Goal: Information Seeking & Learning: Compare options

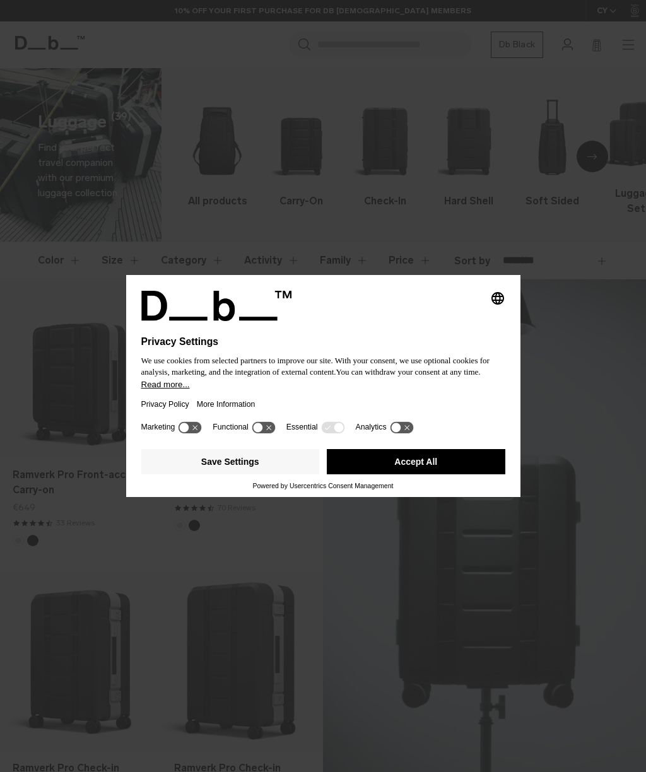
click at [337, 406] on div "Privacy Policy More Information" at bounding box center [323, 404] width 364 height 29
click at [430, 462] on button "Accept All" at bounding box center [416, 461] width 178 height 25
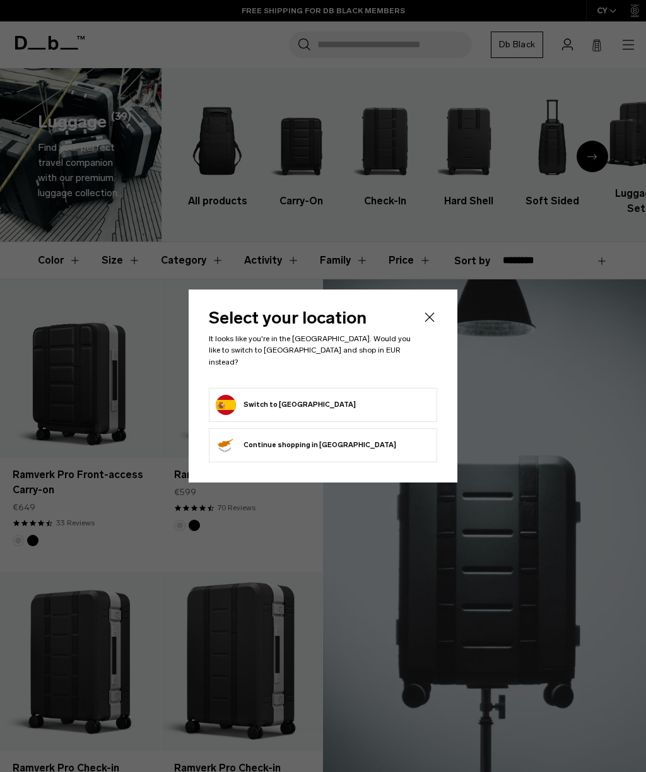
click at [364, 395] on form "Switch to Spain" at bounding box center [323, 405] width 214 height 20
click at [283, 400] on button "Switch to Spain" at bounding box center [286, 405] width 140 height 20
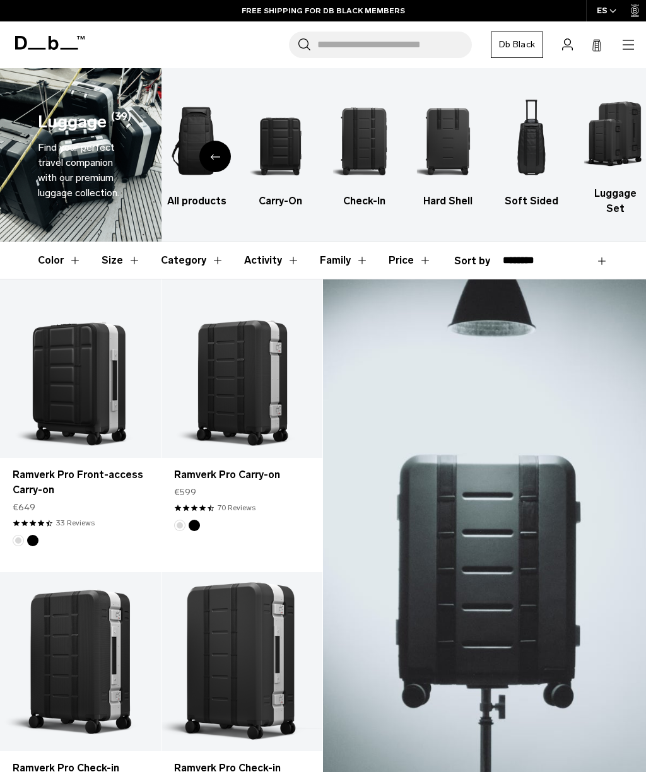
click at [534, 142] on img "5 / 6" at bounding box center [532, 141] width 62 height 93
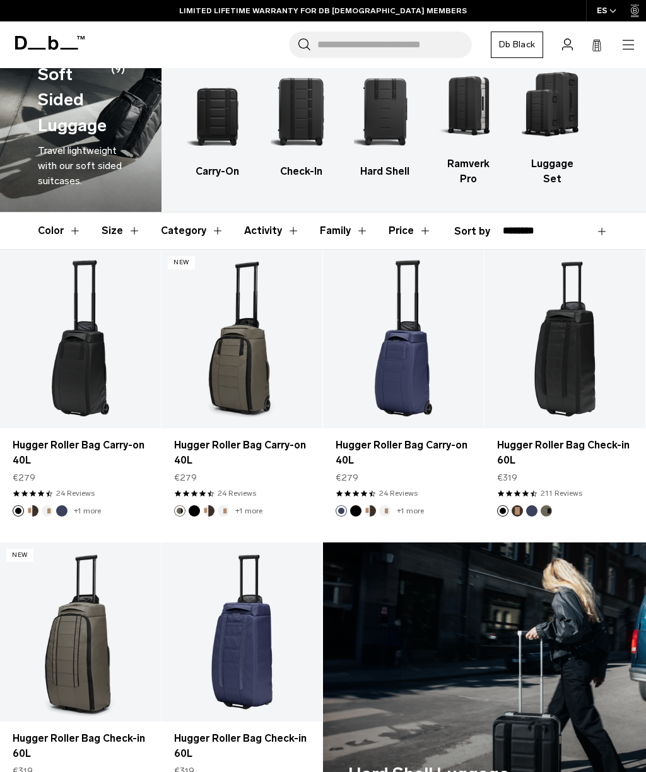
scroll to position [28, 0]
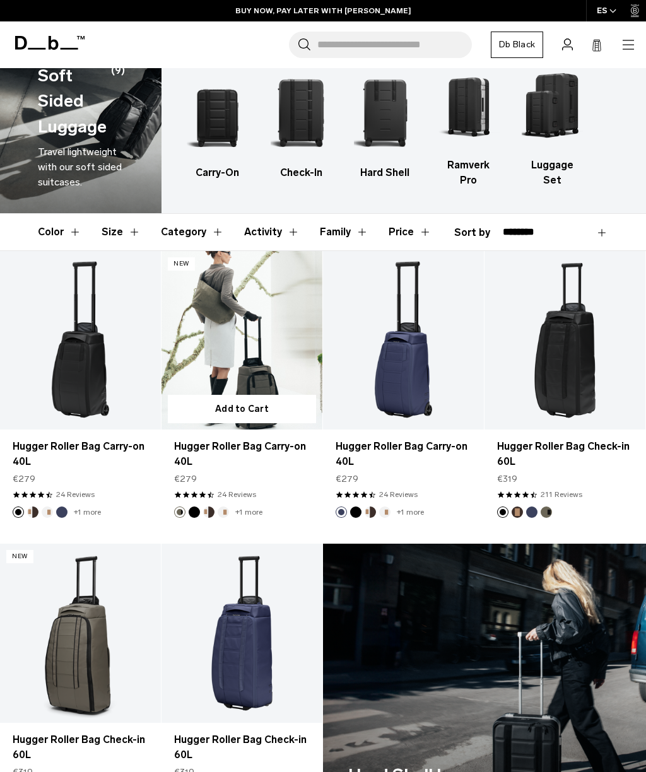
click at [224, 335] on link "Hugger Roller Bag Carry-on 40L" at bounding box center [241, 340] width 161 height 178
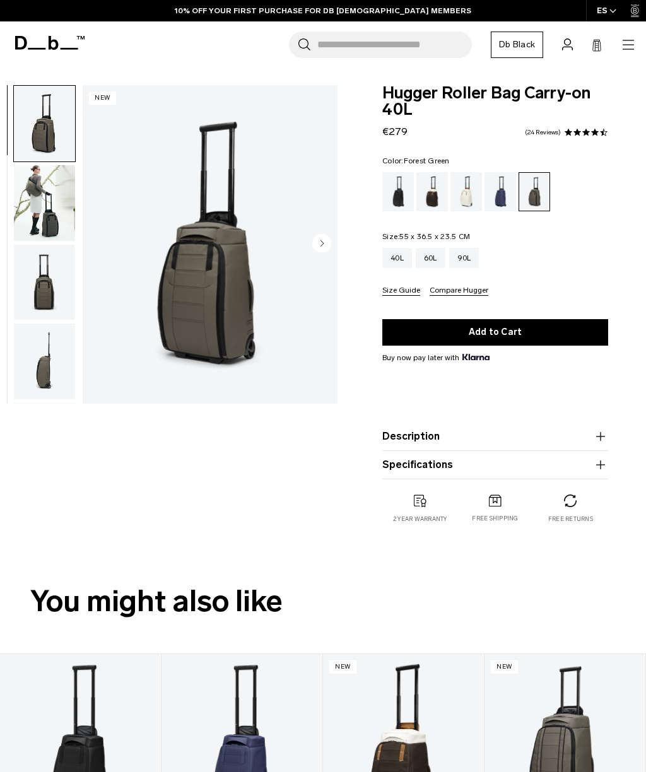
click at [202, 320] on img "1 / 11" at bounding box center [210, 244] width 255 height 318
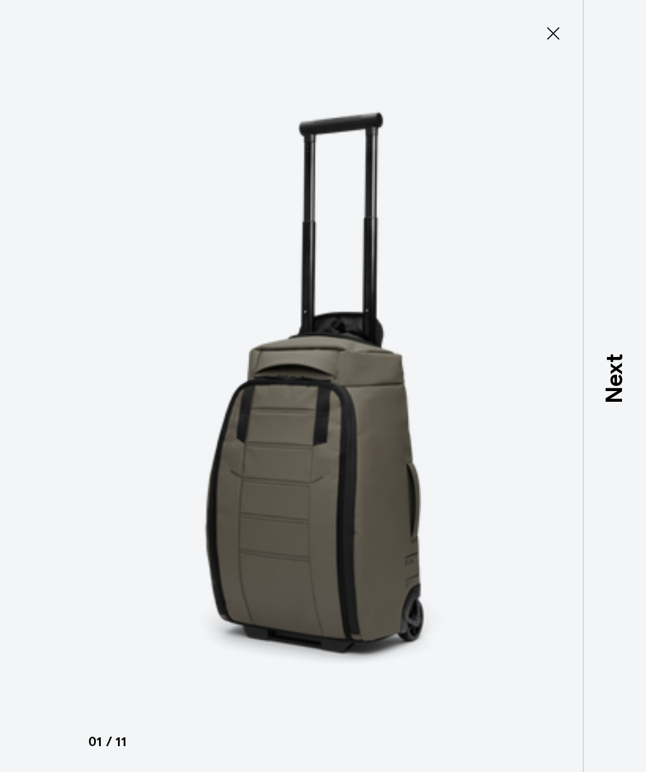
click at [264, 560] on img at bounding box center [322, 386] width 567 height 772
click at [562, 30] on icon at bounding box center [553, 33] width 20 height 20
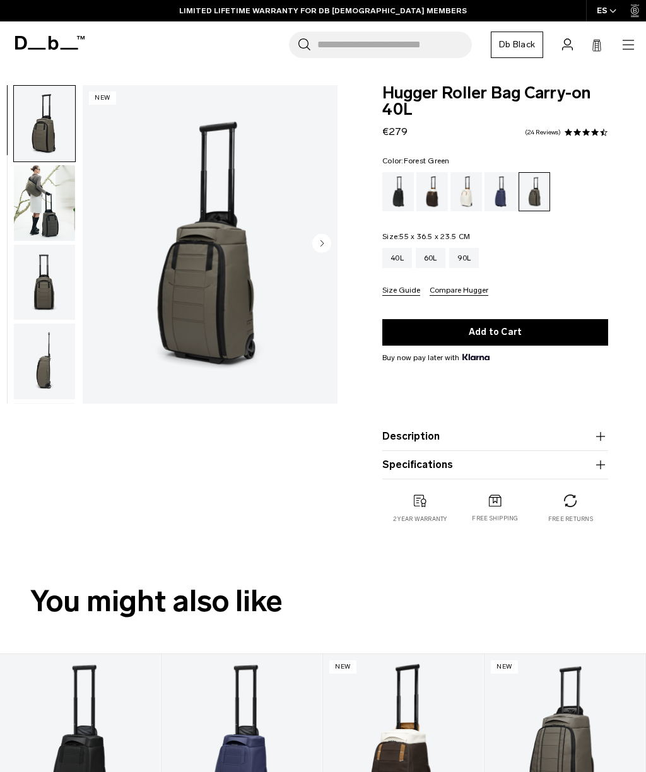
click at [624, 42] on icon "button" at bounding box center [627, 44] width 15 height 15
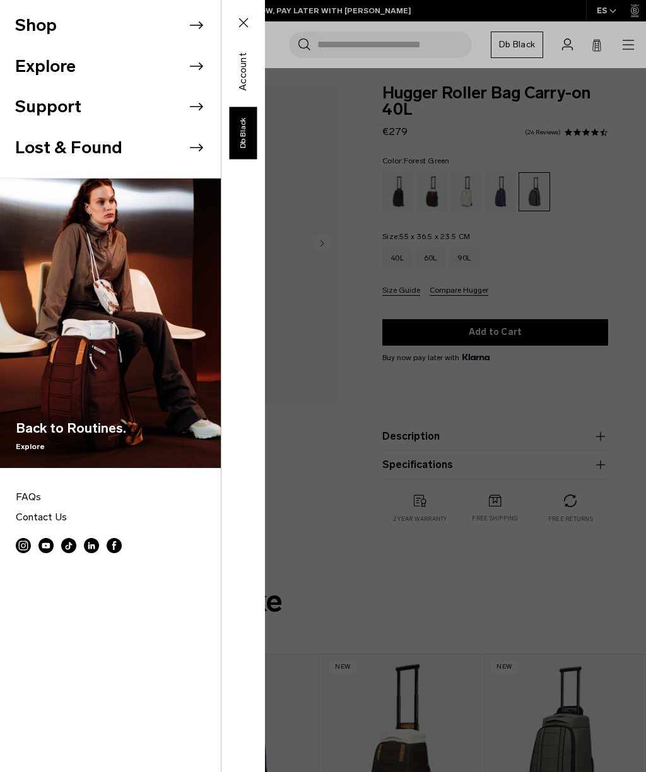
click at [98, 20] on li "Shop" at bounding box center [118, 25] width 206 height 41
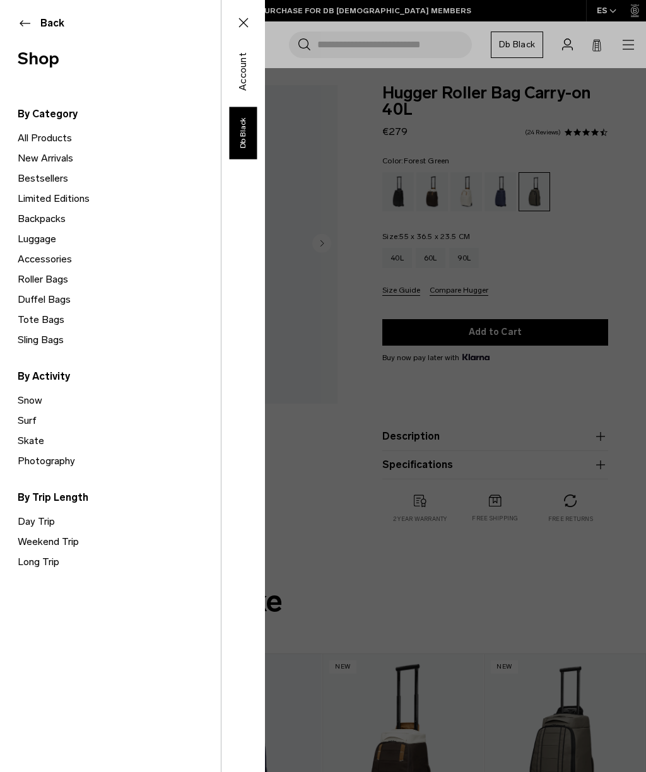
click at [79, 203] on link "Limited Editions" at bounding box center [119, 199] width 203 height 20
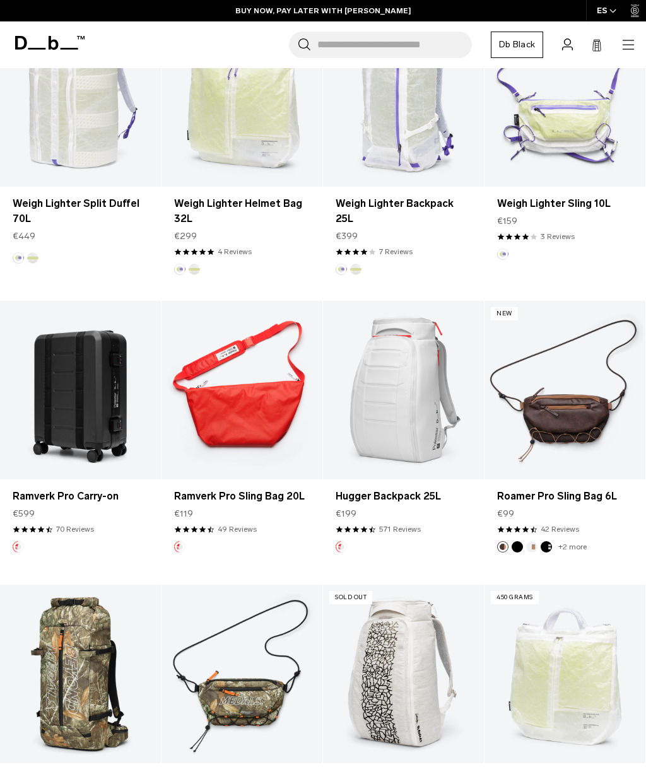
scroll to position [845, 0]
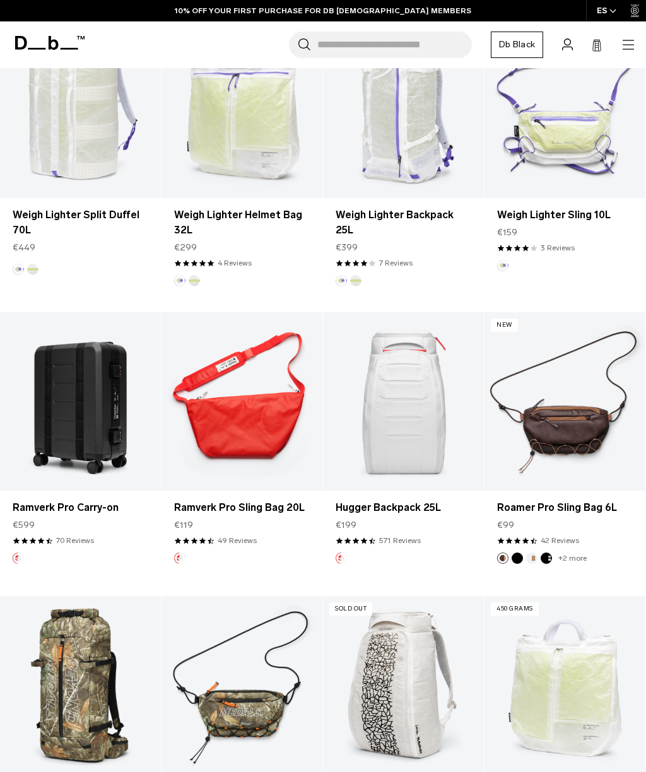
click at [443, 412] on link "Hugger Backpack 25L" at bounding box center [403, 401] width 161 height 178
click at [448, 455] on link "Hugger Backpack 25L" at bounding box center [403, 401] width 161 height 178
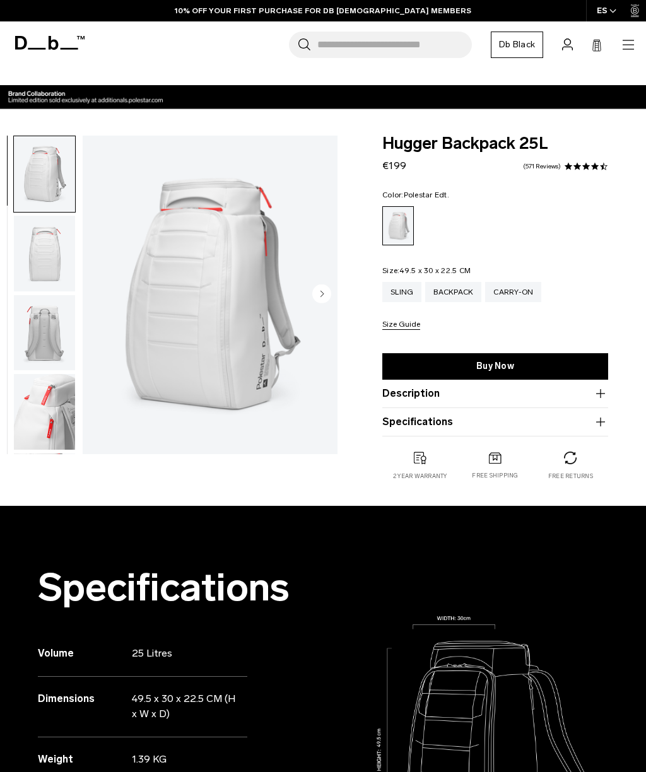
click at [33, 411] on img "button" at bounding box center [44, 412] width 61 height 76
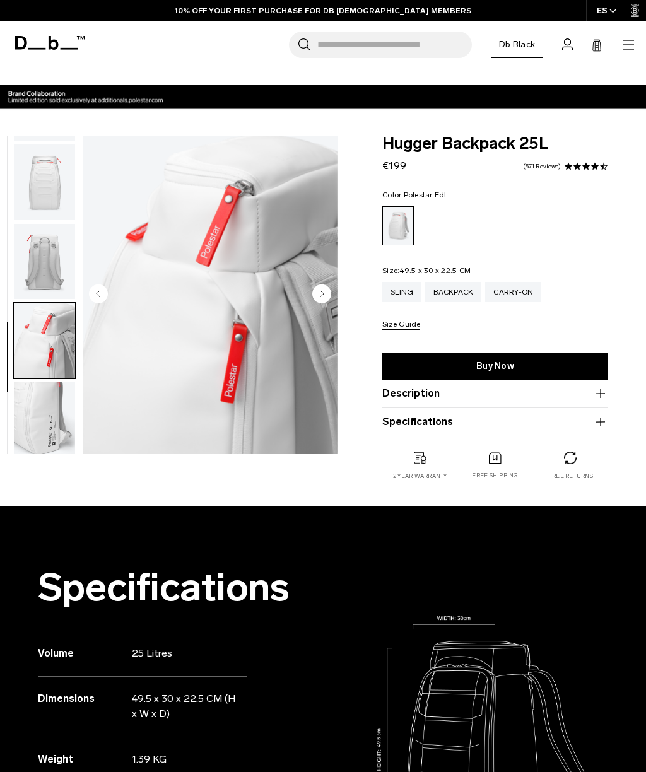
scroll to position [80, 0]
click at [32, 405] on img "button" at bounding box center [44, 416] width 61 height 76
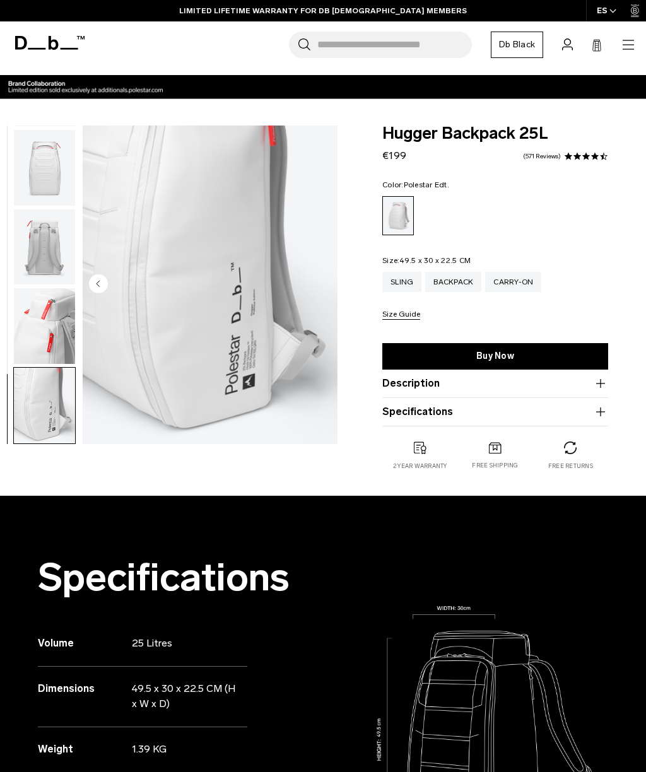
scroll to position [0, 0]
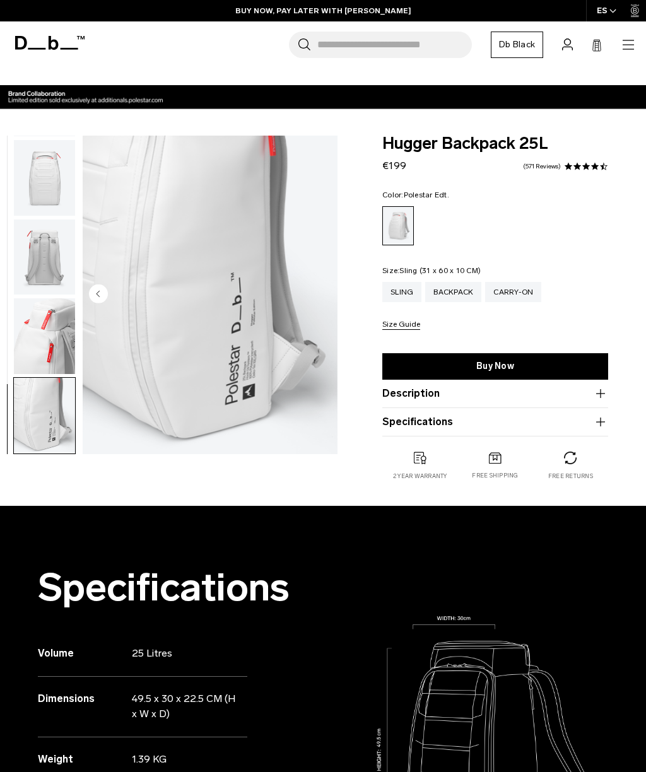
click at [405, 291] on div "Sling" at bounding box center [401, 292] width 39 height 20
click at [425, 147] on span "Hugger Backpack 25L" at bounding box center [495, 144] width 226 height 16
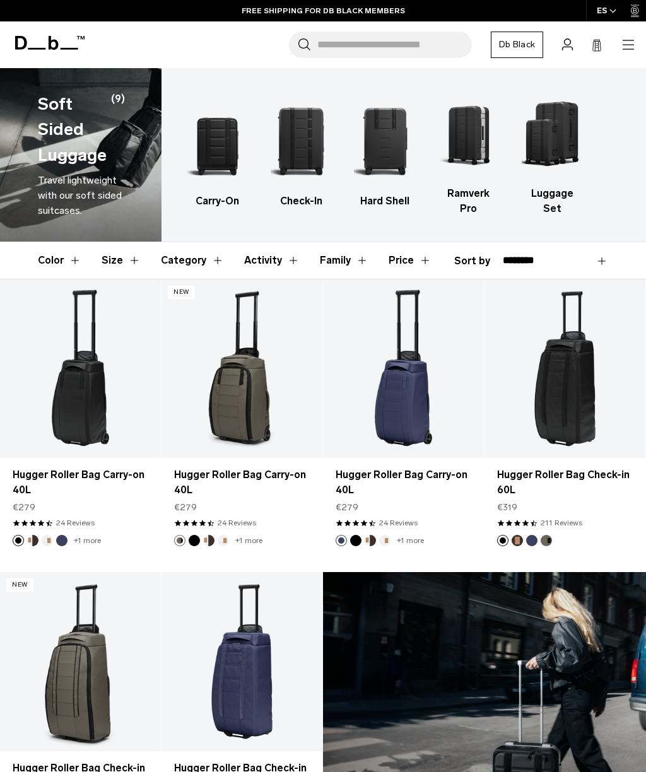
click at [61, 137] on h1 "Soft Sided Luggage" at bounding box center [72, 129] width 69 height 77
click at [62, 182] on span "Travel lightweight with our soft sided suitcases." at bounding box center [80, 195] width 84 height 42
click at [30, 36] on icon at bounding box center [49, 43] width 69 height 14
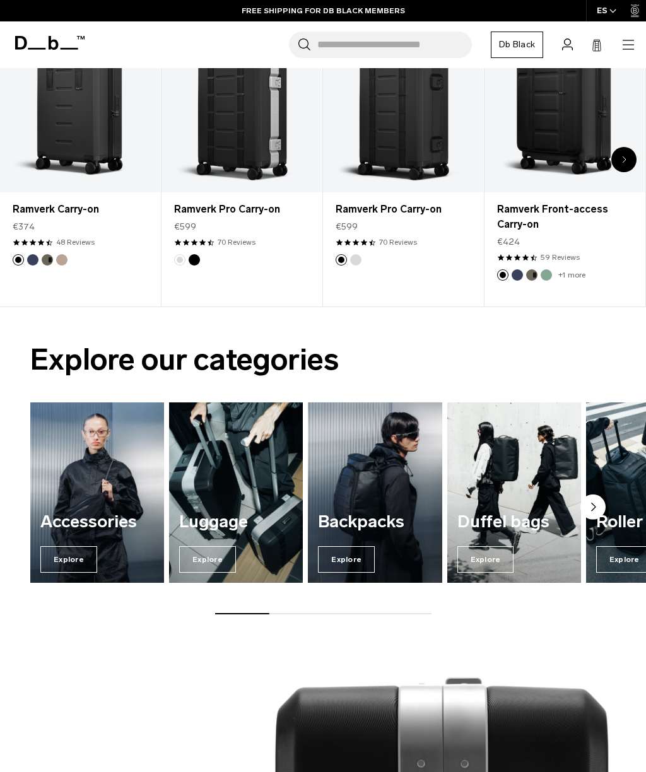
scroll to position [391, 0]
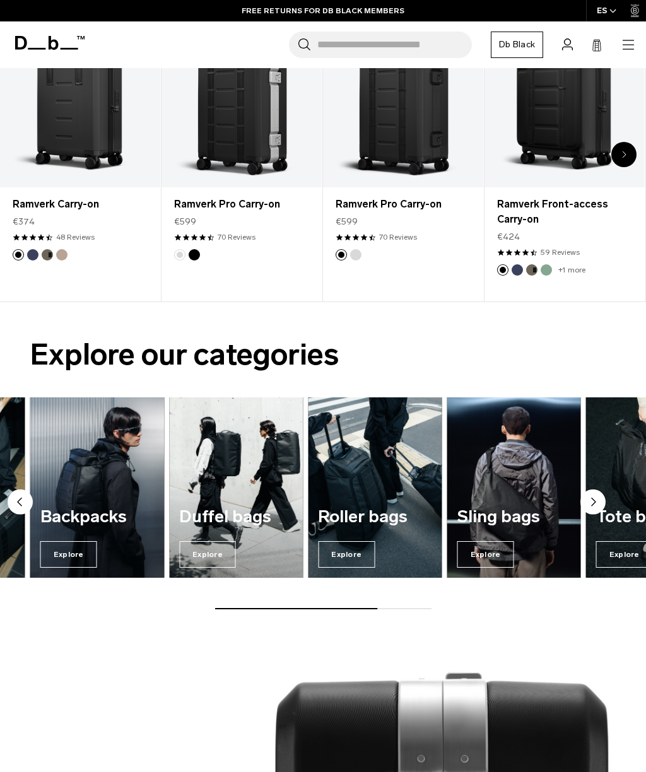
click at [69, 545] on span "Explore" at bounding box center [68, 554] width 57 height 26
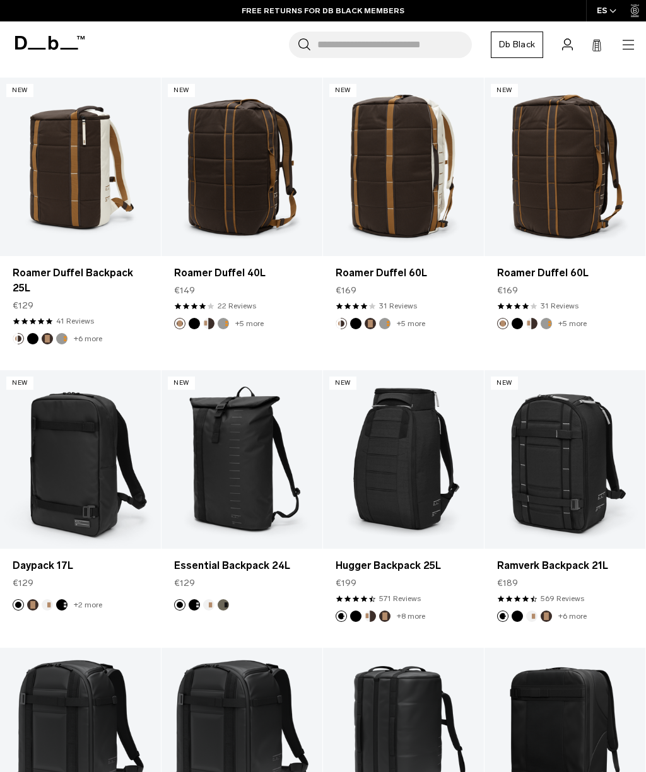
scroll to position [748, 0]
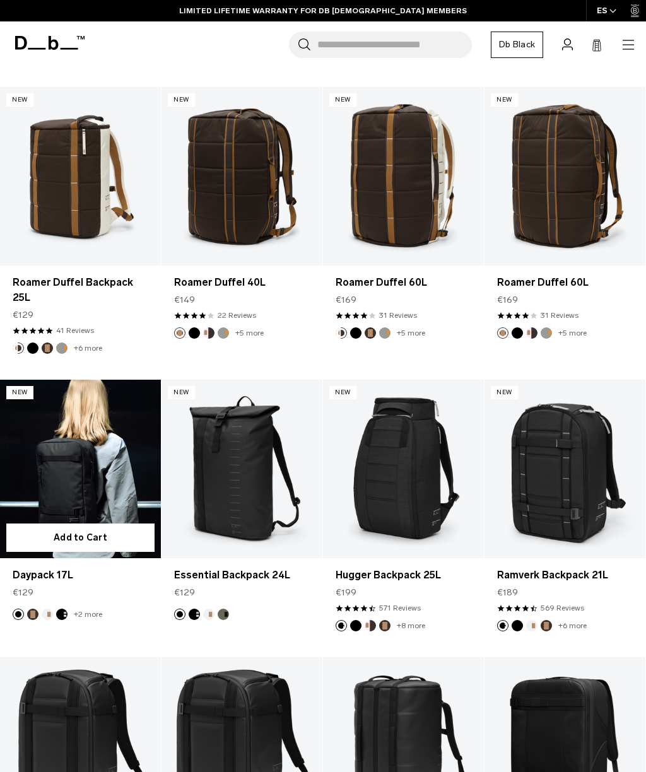
click at [44, 467] on link "Daypack 17L" at bounding box center [80, 469] width 161 height 178
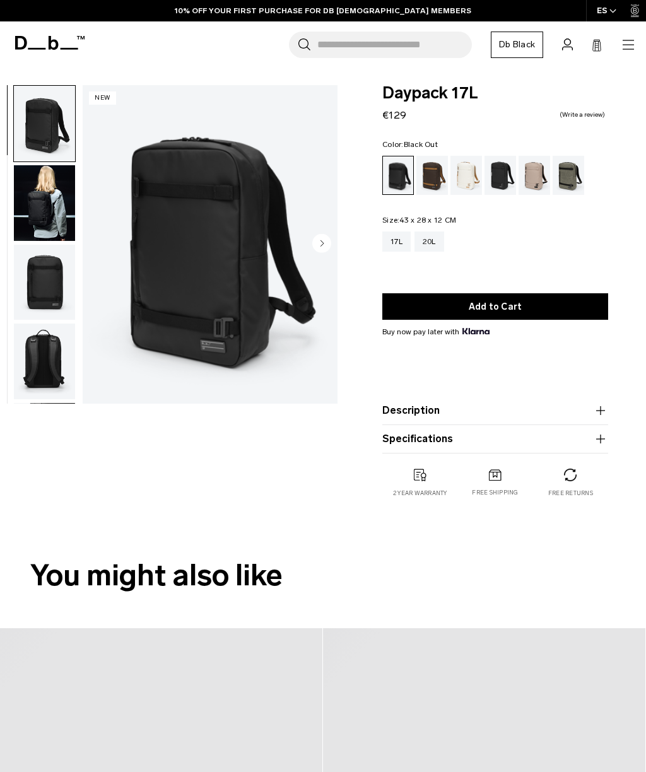
click at [49, 361] on img "button" at bounding box center [44, 361] width 61 height 76
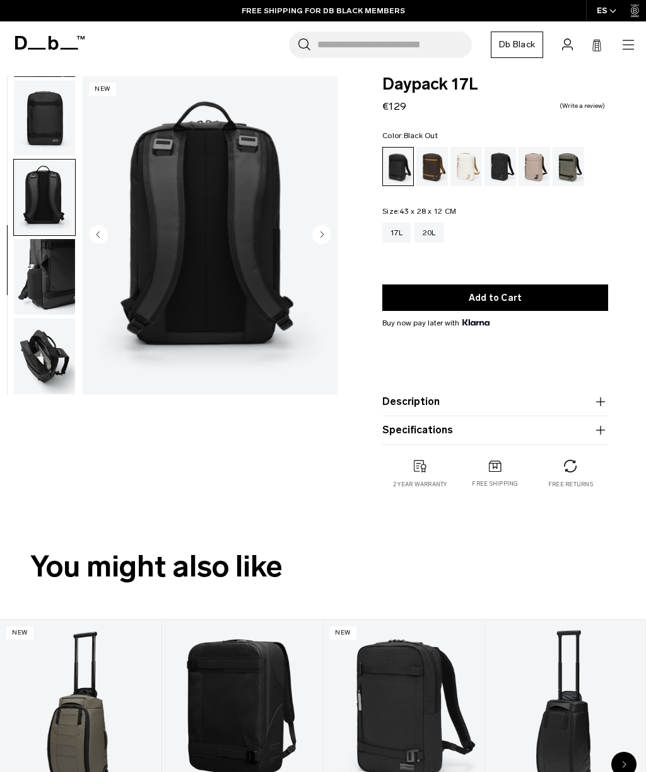
scroll to position [8, 0]
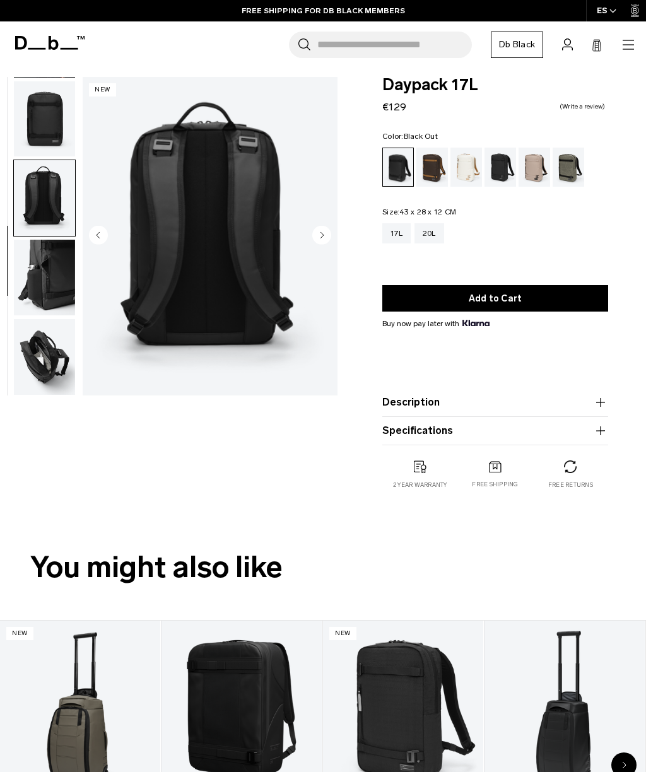
click at [605, 397] on icon "button" at bounding box center [600, 402] width 15 height 15
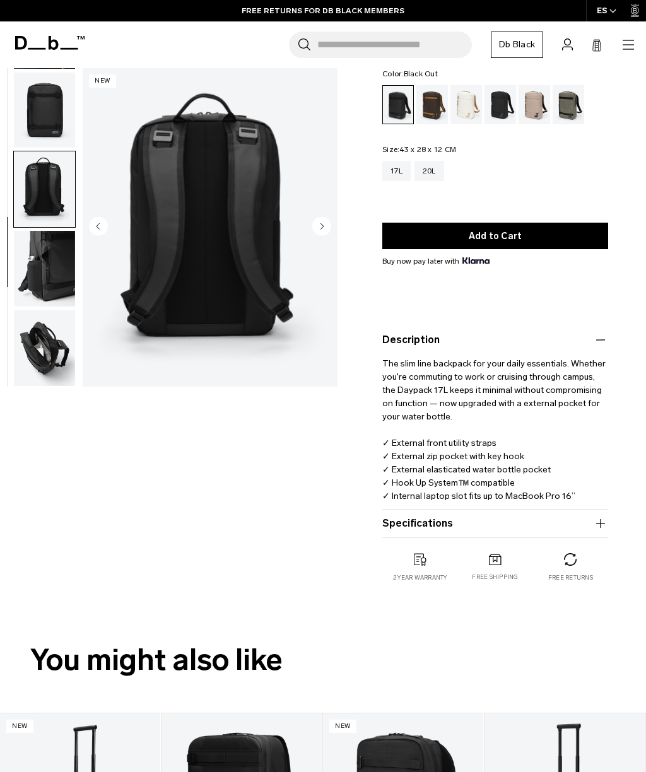
scroll to position [71, 0]
click at [600, 523] on icon "button" at bounding box center [600, 522] width 1 height 9
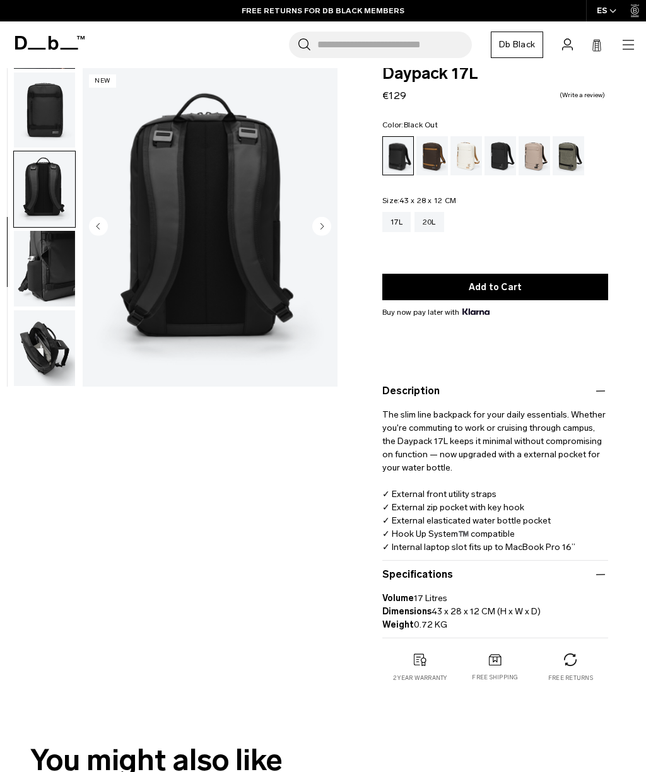
scroll to position [0, 0]
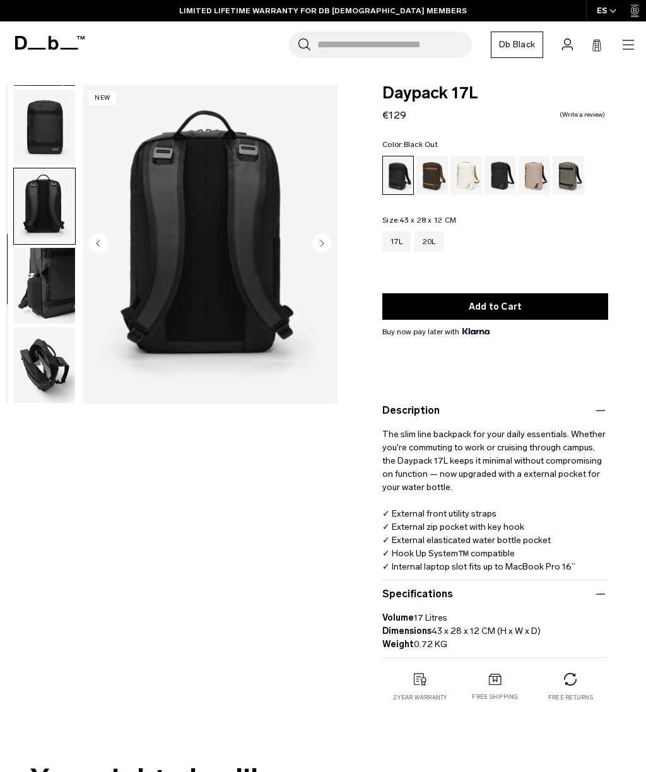
click at [566, 180] on div "Forest Green" at bounding box center [568, 175] width 32 height 39
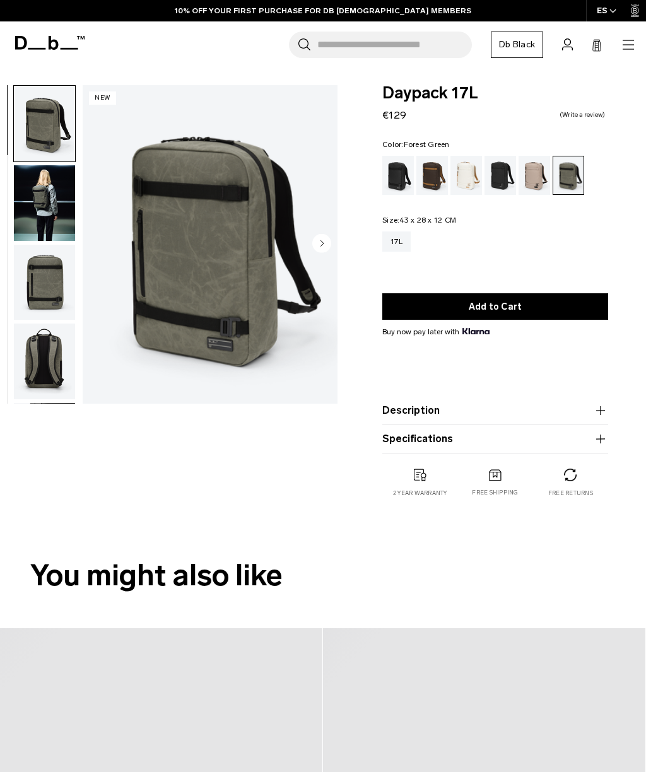
click at [224, 322] on img "1 / 6" at bounding box center [210, 244] width 255 height 318
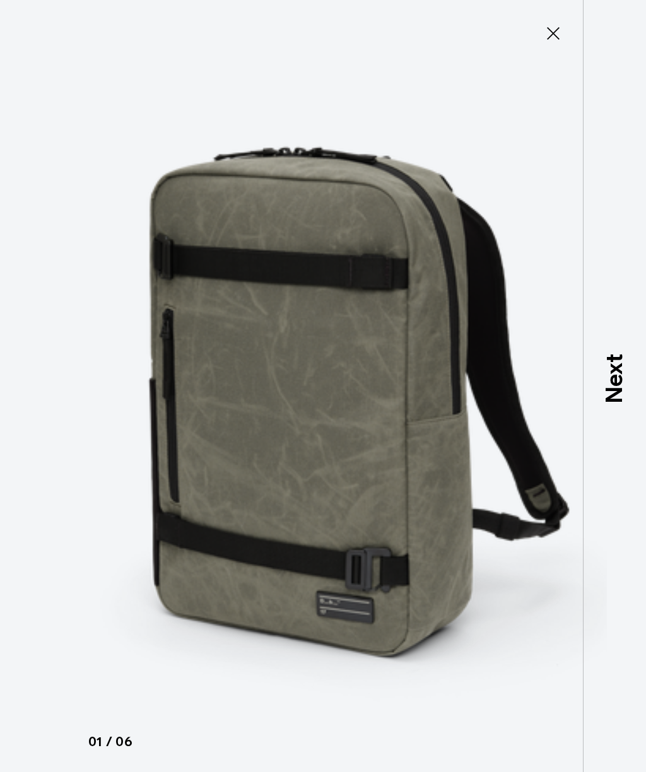
click at [614, 403] on p "Next" at bounding box center [614, 378] width 34 height 50
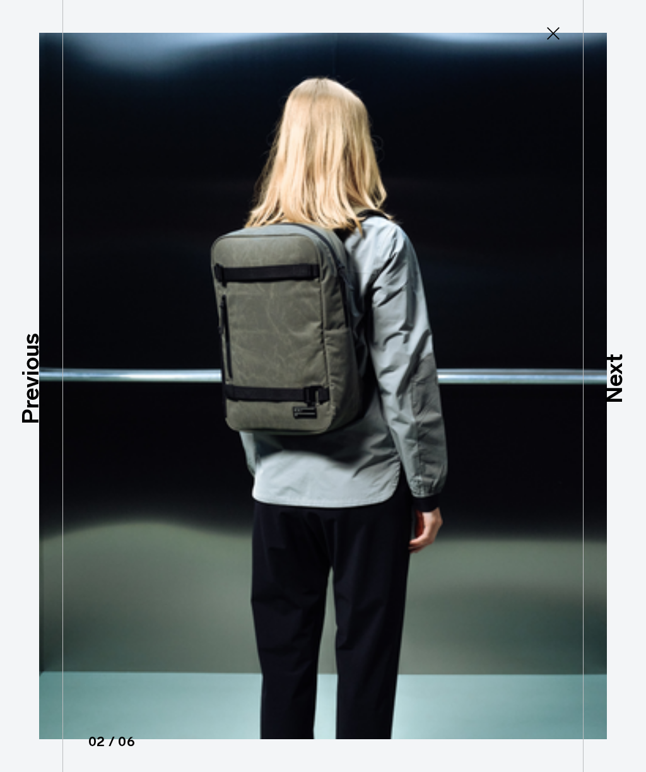
click at [625, 396] on p "Next" at bounding box center [614, 378] width 34 height 50
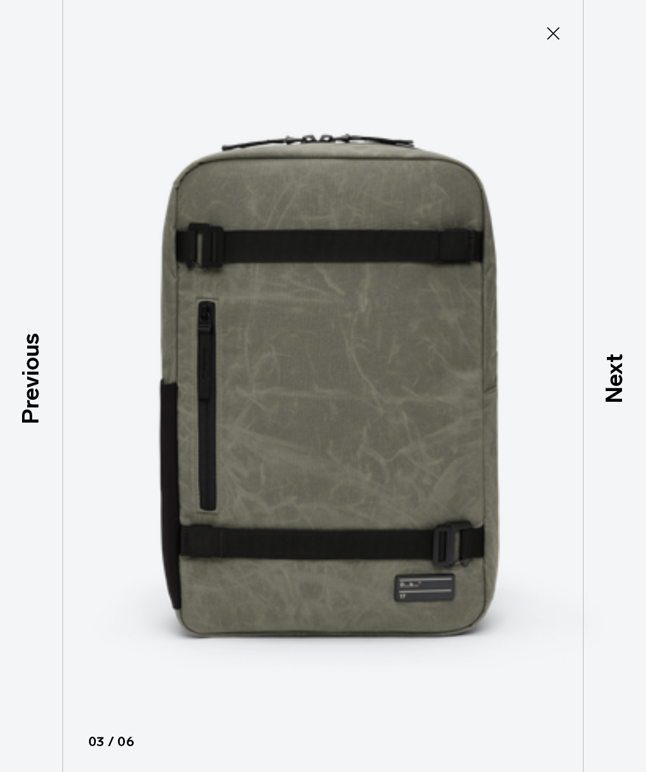
click at [618, 403] on p "Next" at bounding box center [614, 378] width 34 height 50
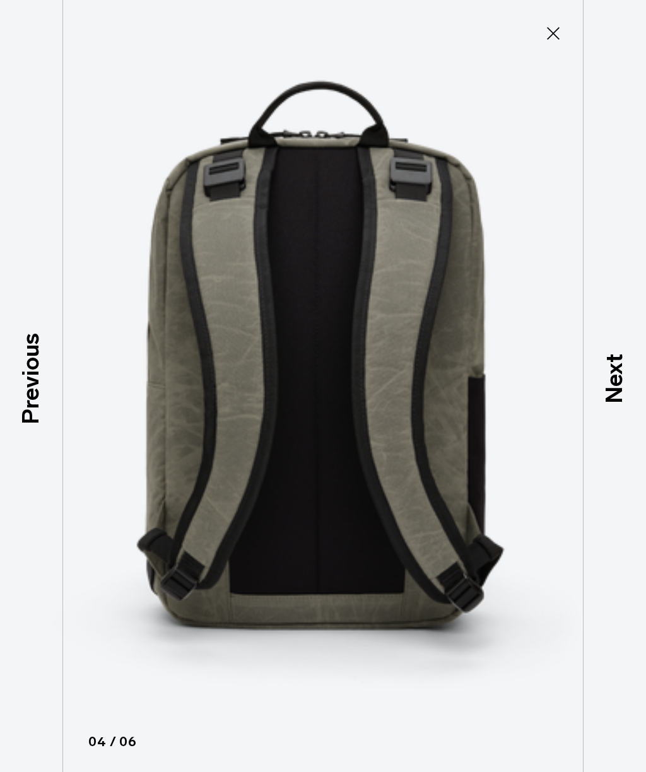
click at [611, 403] on p "Next" at bounding box center [614, 378] width 34 height 50
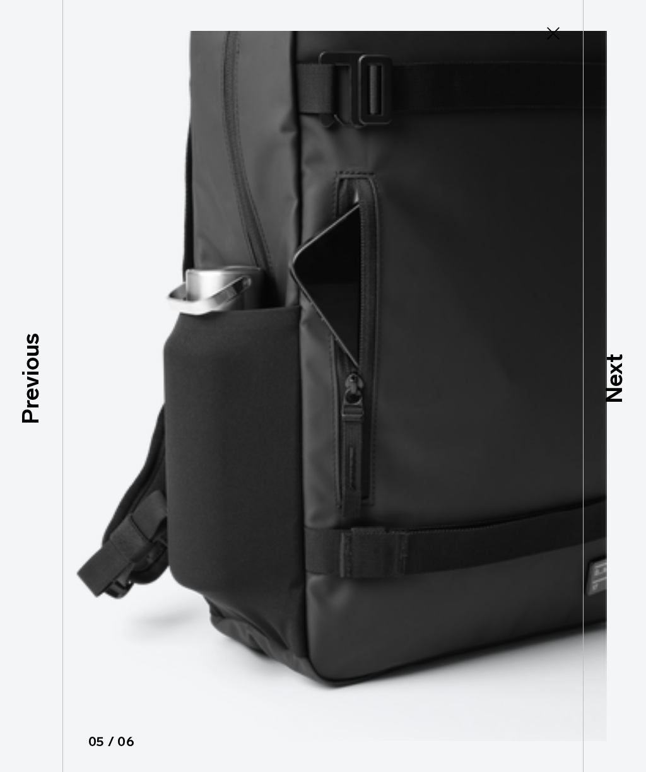
click at [614, 398] on p "Next" at bounding box center [614, 378] width 34 height 50
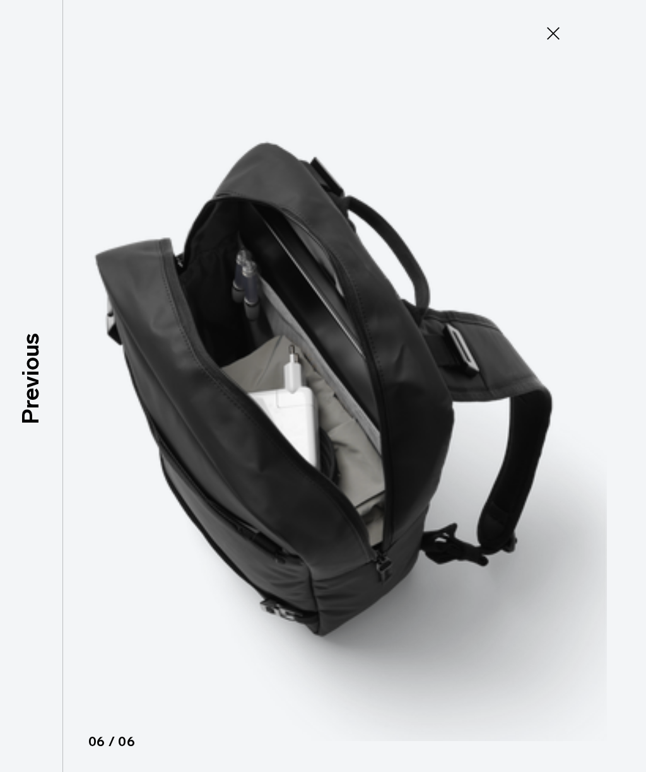
click at [550, 31] on icon at bounding box center [553, 33] width 13 height 13
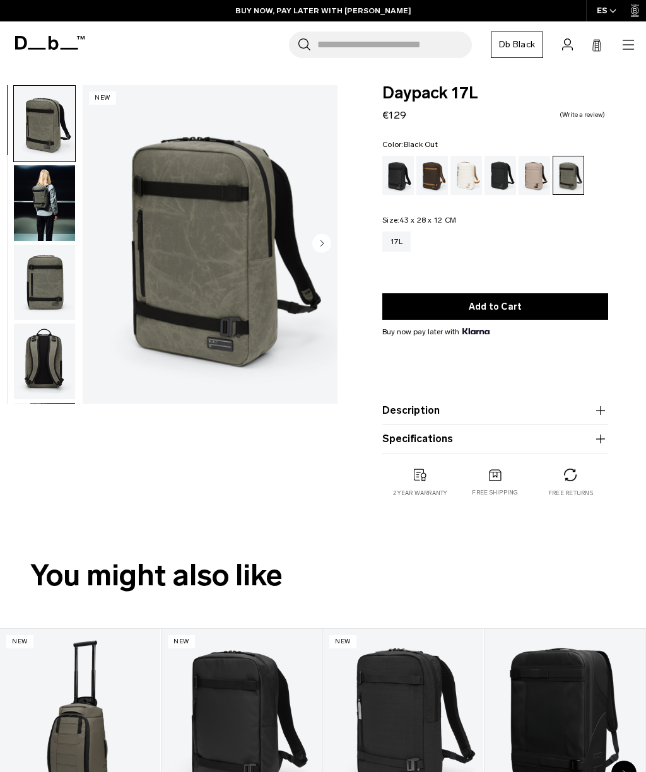
click at [393, 177] on div "Black Out" at bounding box center [398, 175] width 32 height 39
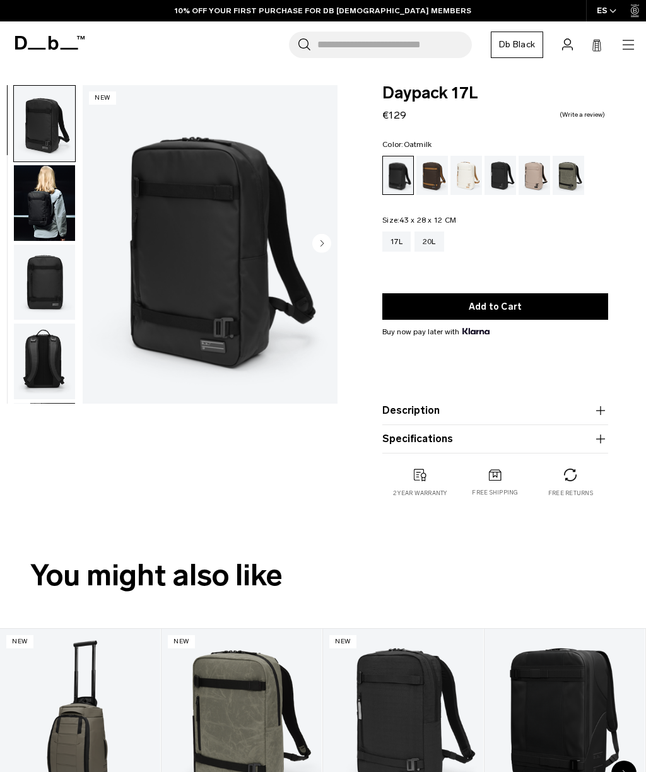
click at [467, 178] on div "Oatmilk" at bounding box center [466, 175] width 32 height 39
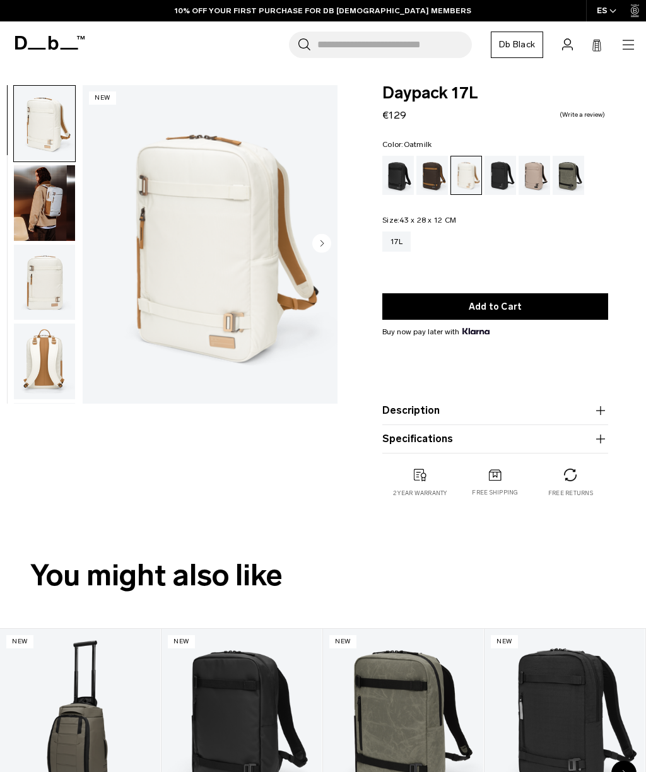
click at [506, 172] on div "Charcoal Grey" at bounding box center [500, 175] width 32 height 39
